Goal: Task Accomplishment & Management: Manage account settings

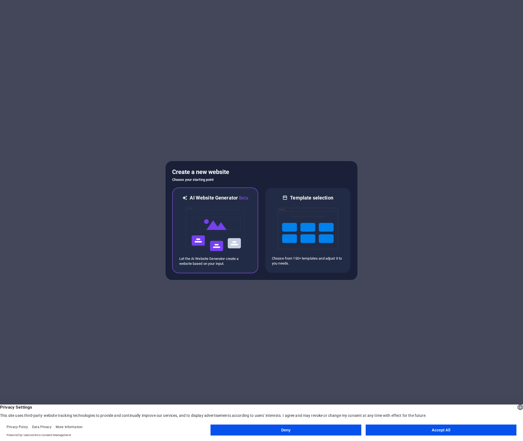
click at [235, 245] on img at bounding box center [215, 228] width 60 height 55
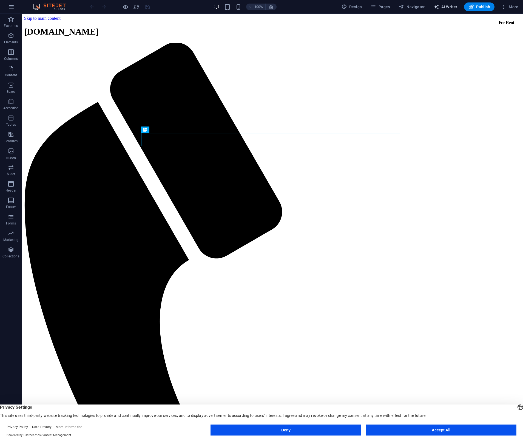
click at [454, 4] on span "AI Writer" at bounding box center [446, 6] width 24 height 5
select select "English"
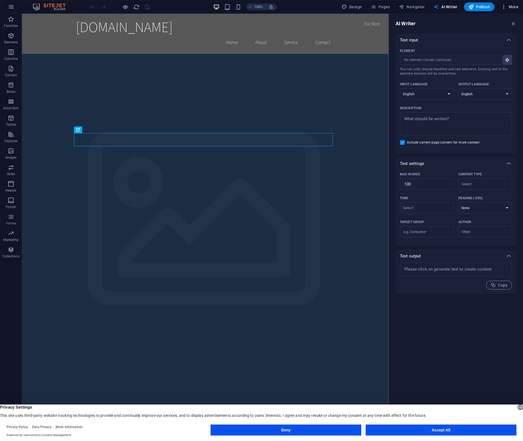
click at [510, 7] on span "More" at bounding box center [509, 6] width 17 height 5
click at [494, 19] on h6 "Website Settings" at bounding box center [498, 21] width 33 height 7
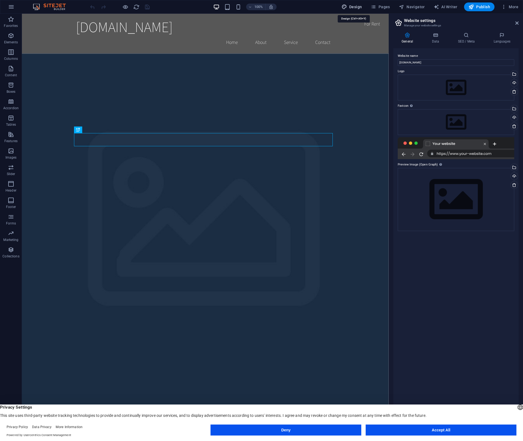
click at [355, 7] on span "Design" at bounding box center [352, 6] width 21 height 5
select select "rem"
select select "200"
select select "px"
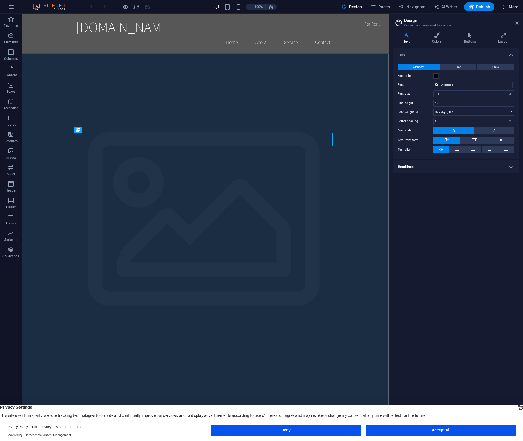
click at [505, 7] on icon "button" at bounding box center [503, 6] width 5 height 5
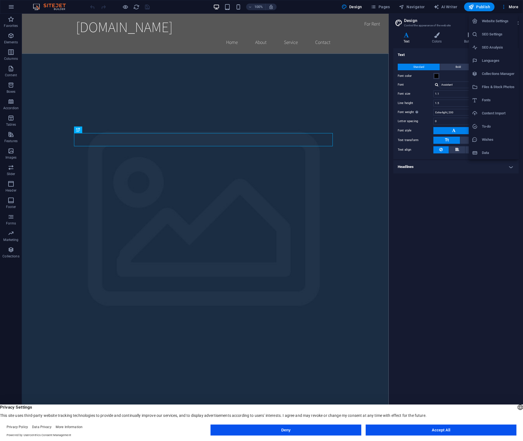
click at [160, 10] on div at bounding box center [261, 220] width 523 height 441
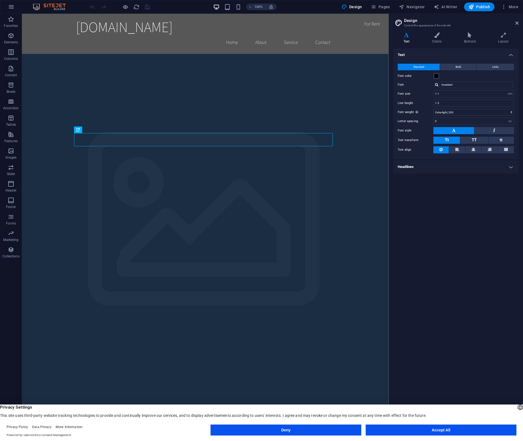
click at [52, 8] on img at bounding box center [52, 7] width 41 height 7
drag, startPoint x: 19, startPoint y: 9, endPoint x: 11, endPoint y: 8, distance: 7.8
click at [18, 9] on div "100% Design Pages Navigator AI Writer Publish More" at bounding box center [261, 6] width 523 height 13
click at [11, 8] on icon "button" at bounding box center [11, 7] width 7 height 7
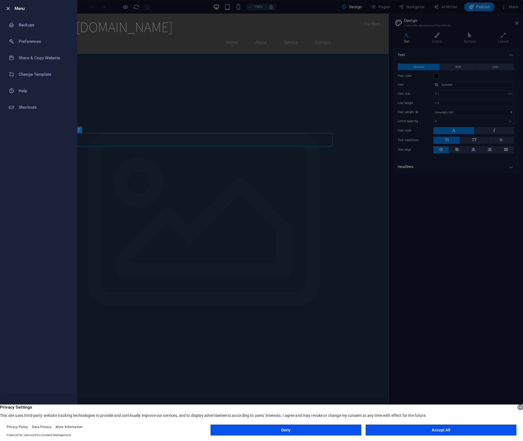
click at [10, 7] on icon "button" at bounding box center [8, 8] width 6 height 6
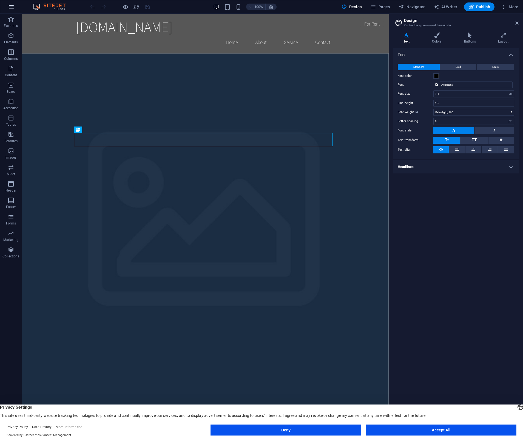
click at [13, 7] on icon "button" at bounding box center [11, 7] width 7 height 7
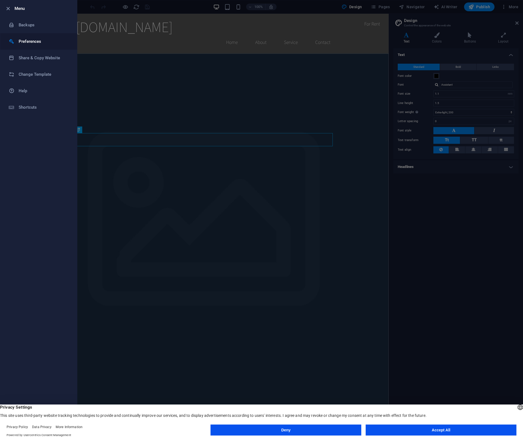
click at [30, 43] on h6 "Preferences" at bounding box center [44, 41] width 51 height 7
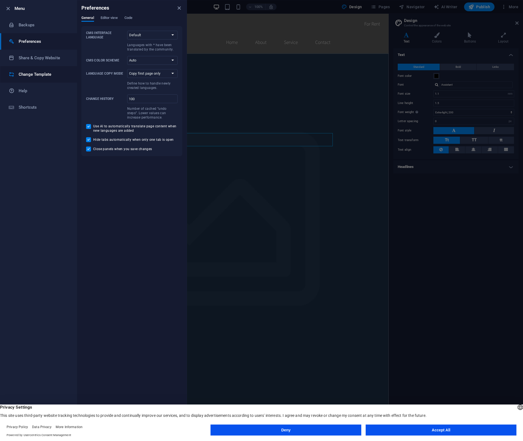
click at [33, 73] on h6 "Change Template" at bounding box center [44, 74] width 51 height 7
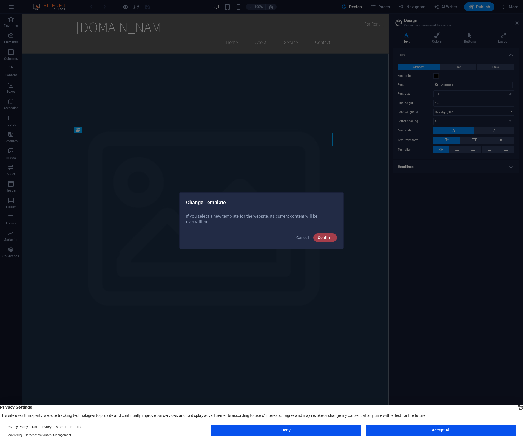
click at [325, 236] on span "Confirm" at bounding box center [325, 237] width 15 height 4
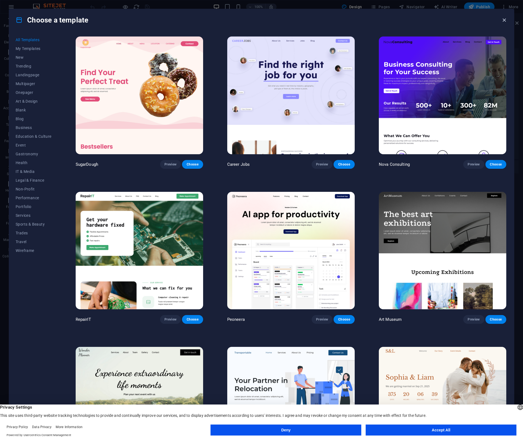
click at [504, 20] on icon "button" at bounding box center [504, 20] width 6 height 6
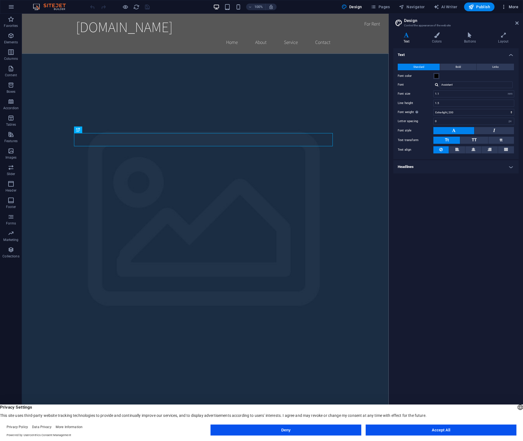
click at [519, 5] on button "More" at bounding box center [510, 6] width 22 height 9
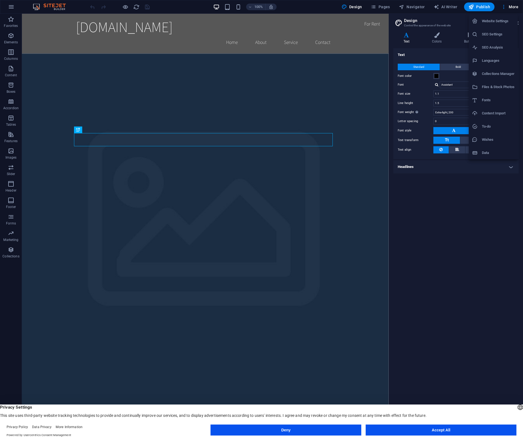
click at [498, 34] on h6 "SEO Settings" at bounding box center [498, 34] width 33 height 7
